Goal: Use online tool/utility: Utilize a website feature to perform a specific function

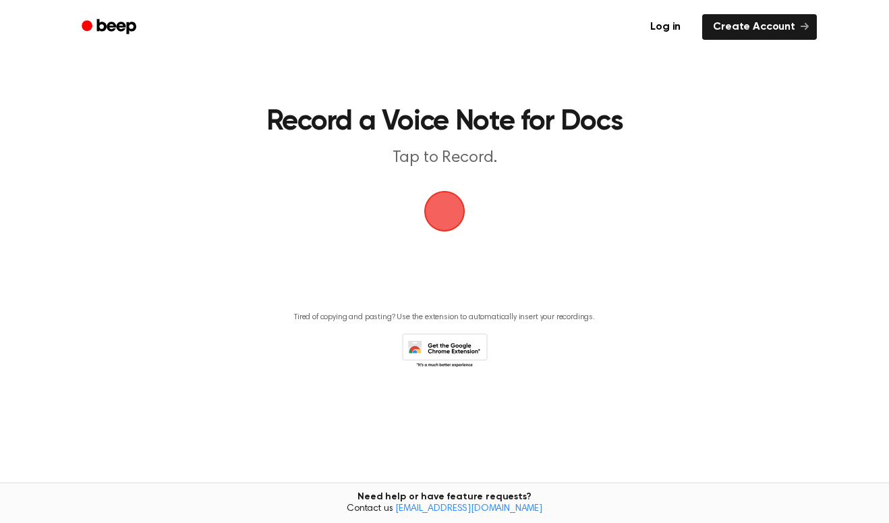
click at [445, 208] on span "button" at bounding box center [444, 211] width 41 height 41
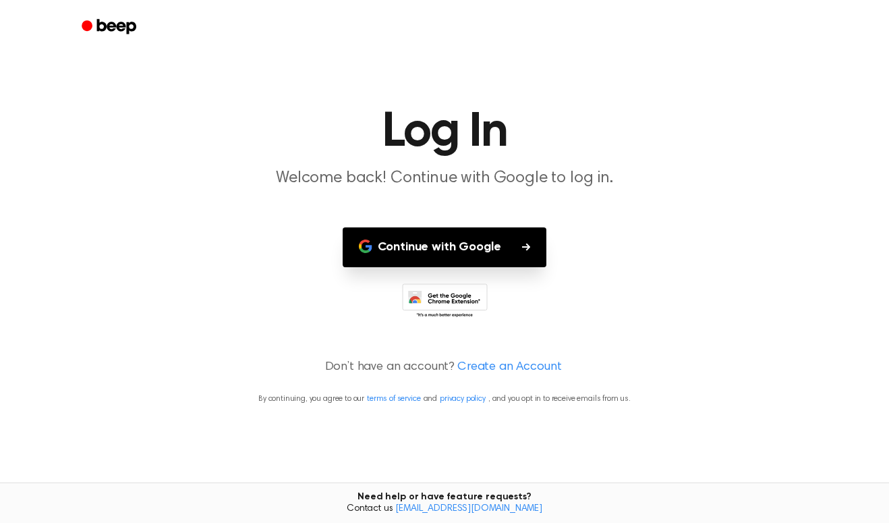
click at [483, 245] on button "Continue with Google" at bounding box center [445, 247] width 204 height 40
click at [486, 254] on button "Continue with Google" at bounding box center [445, 247] width 204 height 40
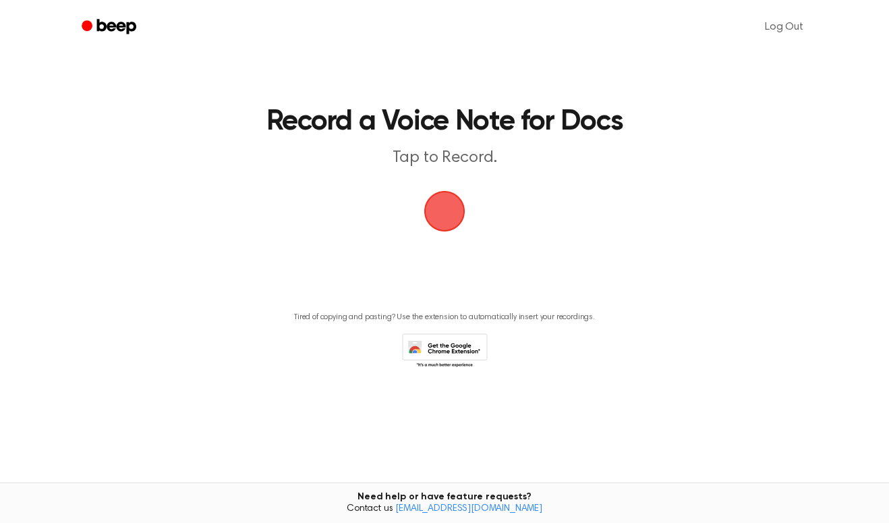
click at [440, 210] on span "button" at bounding box center [444, 211] width 54 height 54
click at [440, 210] on span "button" at bounding box center [444, 211] width 52 height 52
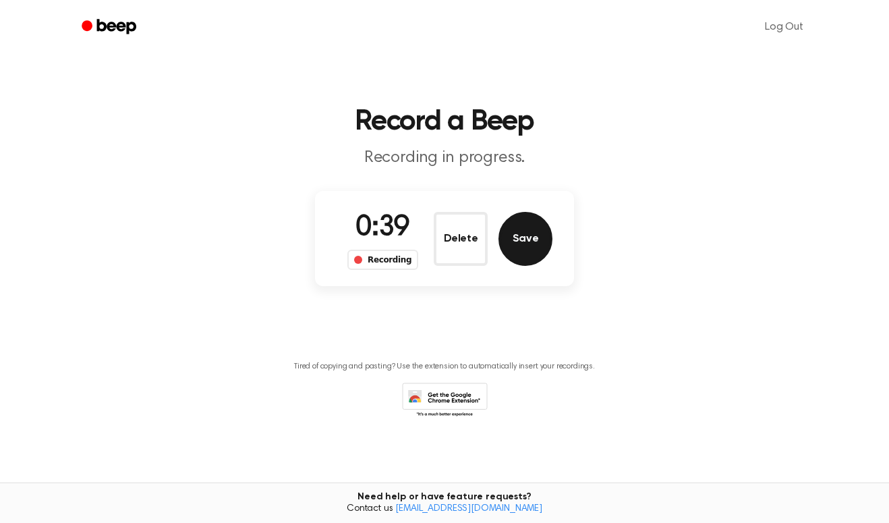
click at [529, 234] on button "Save" at bounding box center [525, 239] width 54 height 54
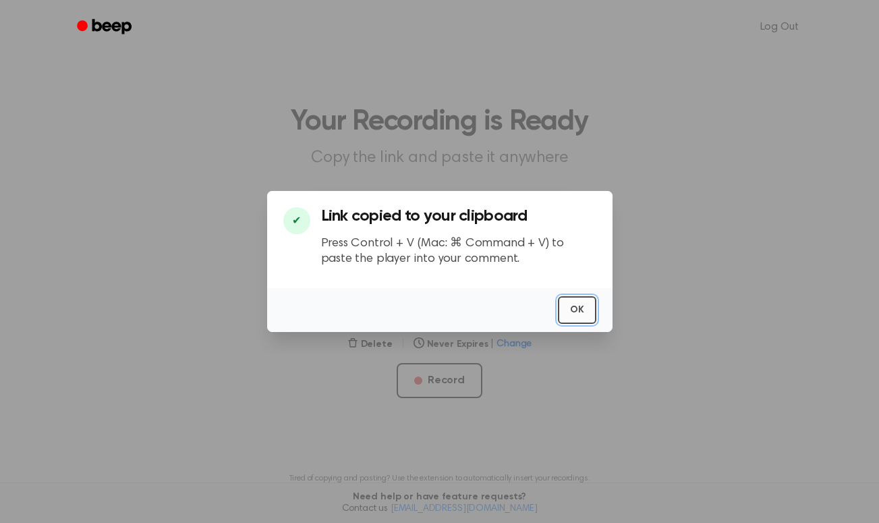
click at [574, 316] on button "OK" at bounding box center [577, 310] width 38 height 28
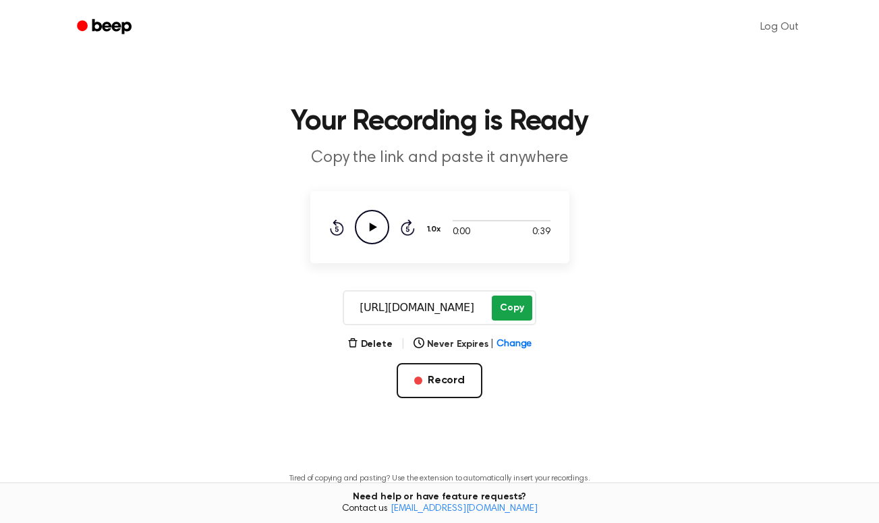
click at [516, 305] on button "Copy" at bounding box center [512, 307] width 40 height 25
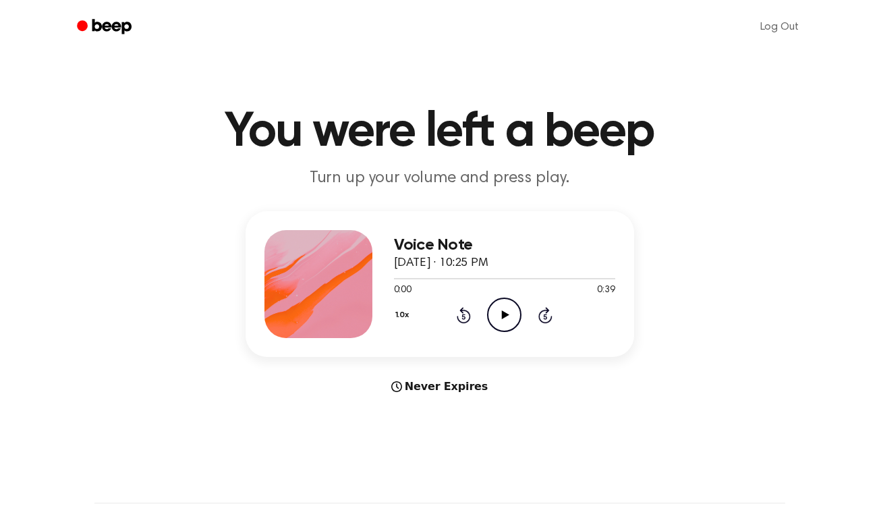
click at [417, 388] on div "Never Expires" at bounding box center [439, 386] width 388 height 16
drag, startPoint x: 400, startPoint y: 239, endPoint x: 380, endPoint y: 227, distance: 23.9
click at [380, 227] on div "Voice Note September 9, 2025 · 10:25 PM 0:00 0:39 Your browser does not support…" at bounding box center [439, 284] width 388 height 146
